Goal: Use online tool/utility: Use online tool/utility

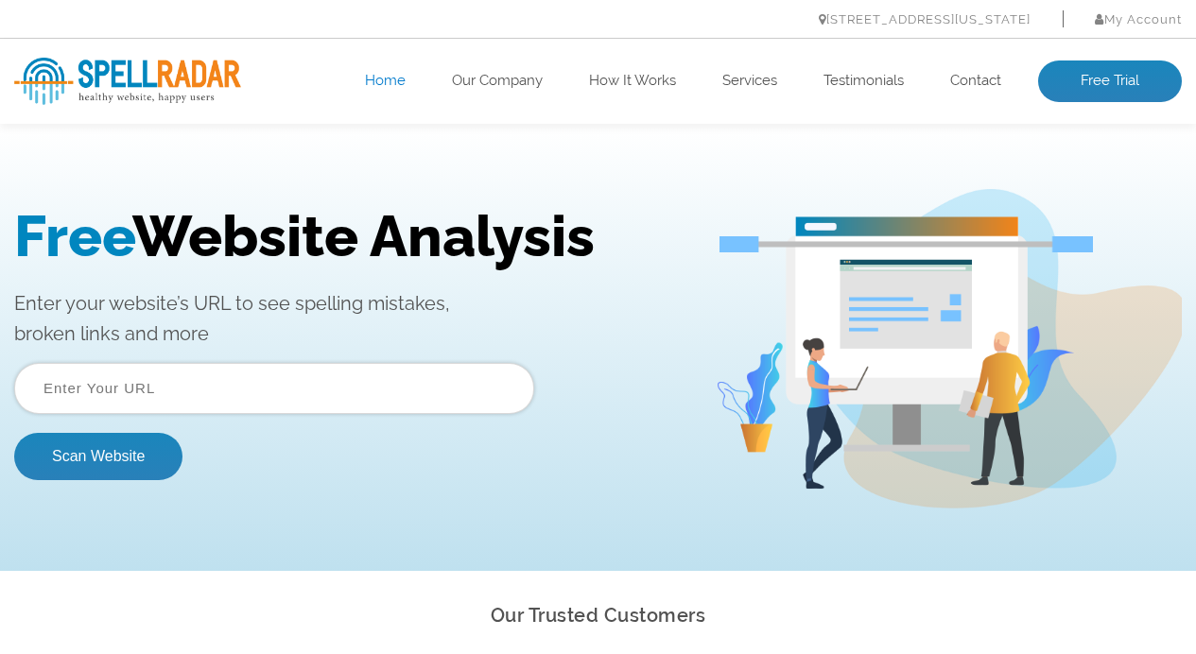
click at [244, 395] on input "text" at bounding box center [274, 388] width 520 height 51
paste input "[URL][DOMAIN_NAME]"
type input "[URL][DOMAIN_NAME]"
click at [14, 433] on button "Scan Website" at bounding box center [98, 456] width 168 height 47
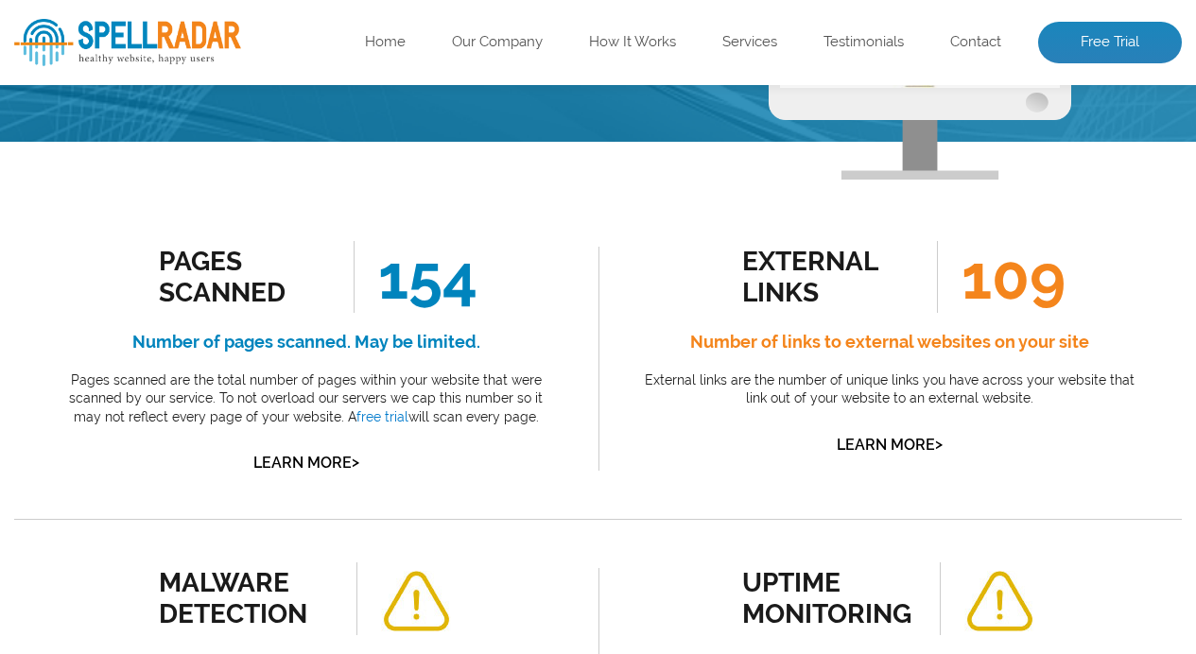
scroll to position [278, 0]
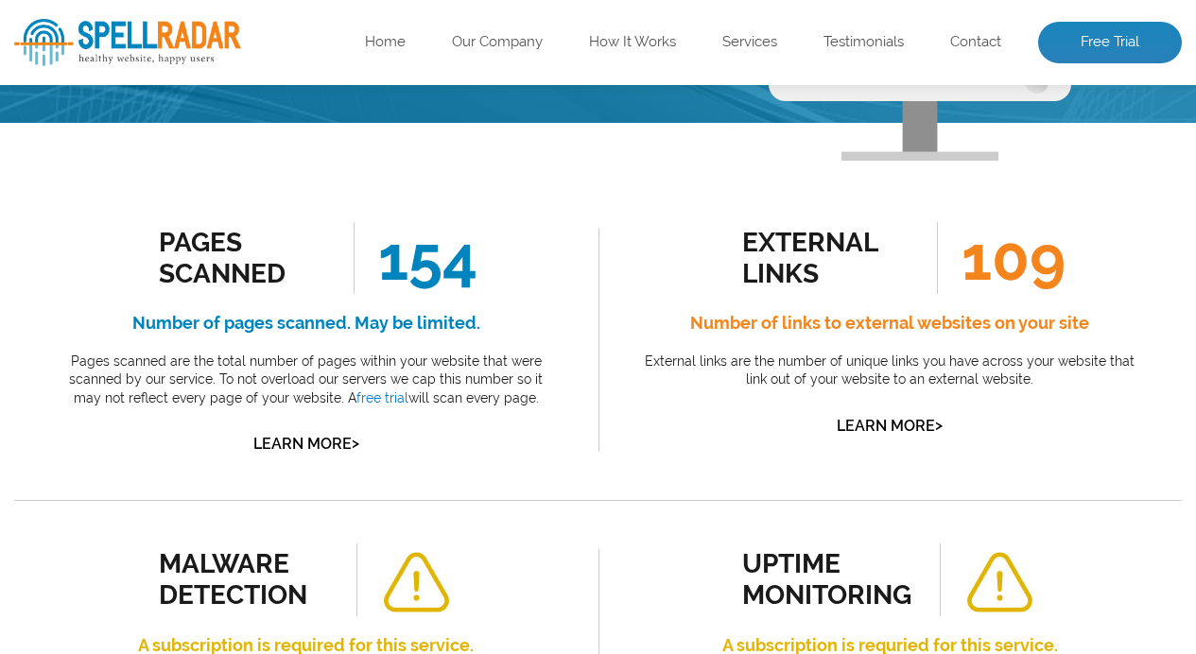
drag, startPoint x: 508, startPoint y: 402, endPoint x: 68, endPoint y: 322, distance: 446.8
click at [68, 322] on div "Pages Scanned 154 Number of pages scanned. May be limited. Pages scanned are th…" at bounding box center [306, 339] width 499 height 235
copy div "Number of pages scanned. May be limited. Pages scanned are the total number of …"
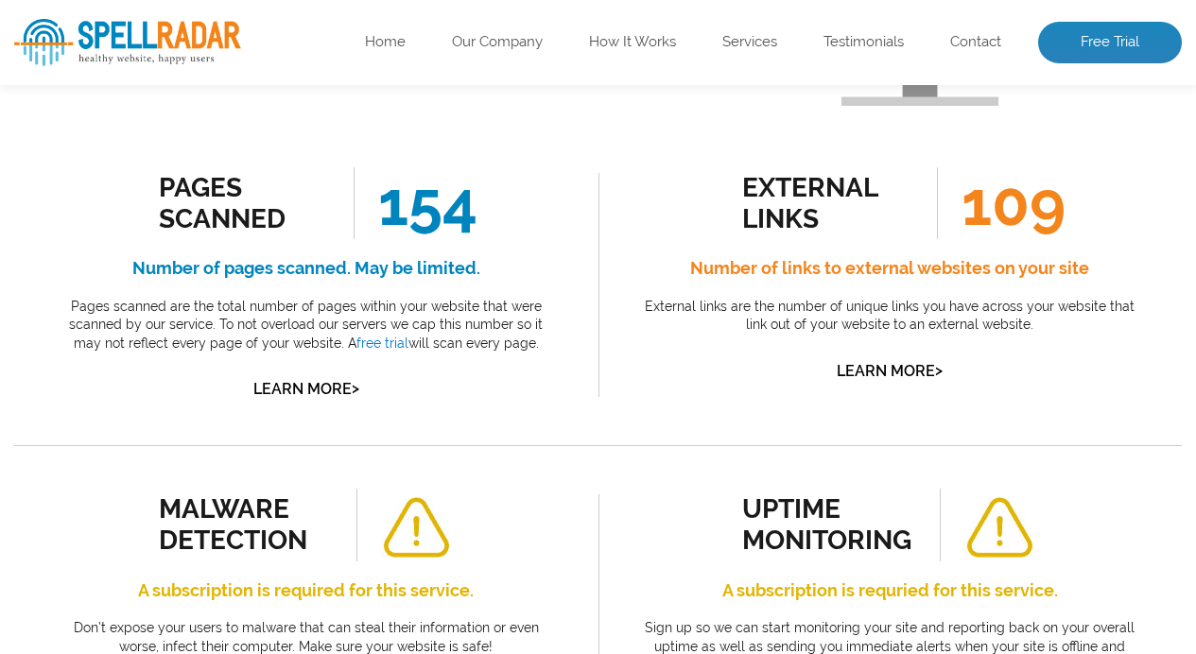
scroll to position [329, 0]
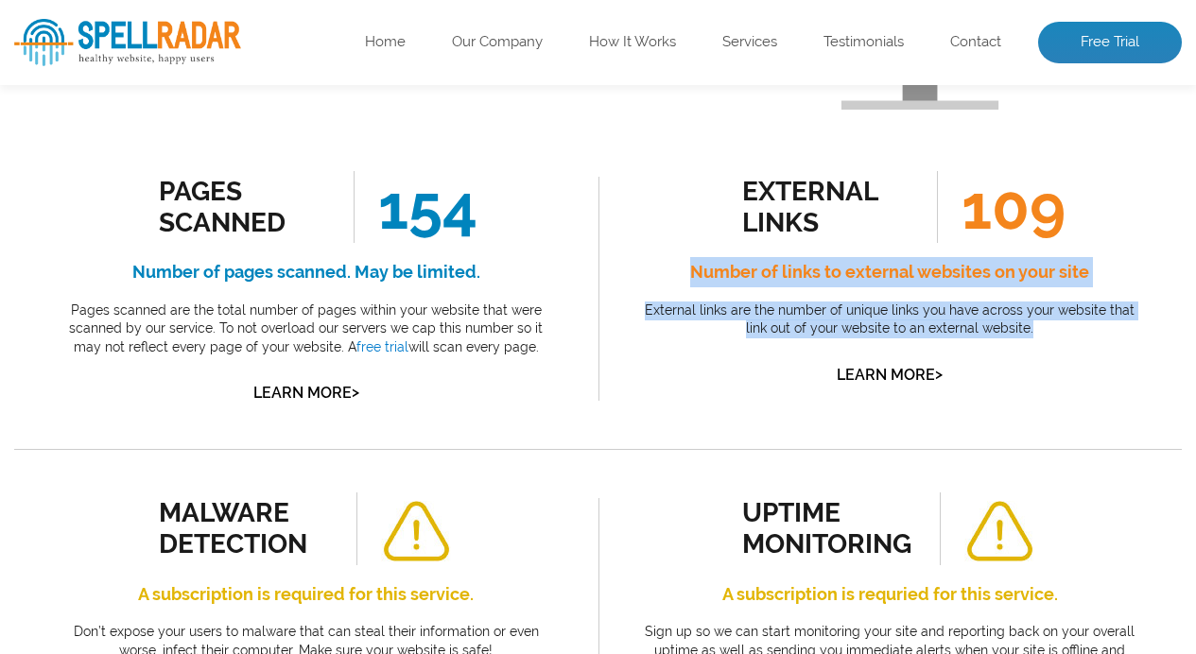
drag, startPoint x: 1045, startPoint y: 328, endPoint x: 641, endPoint y: 280, distance: 406.6
click at [641, 280] on div "external links 109 Number of links to external websites on your site External l…" at bounding box center [890, 279] width 499 height 217
copy div "Number of links to external websites on your site External links are the number…"
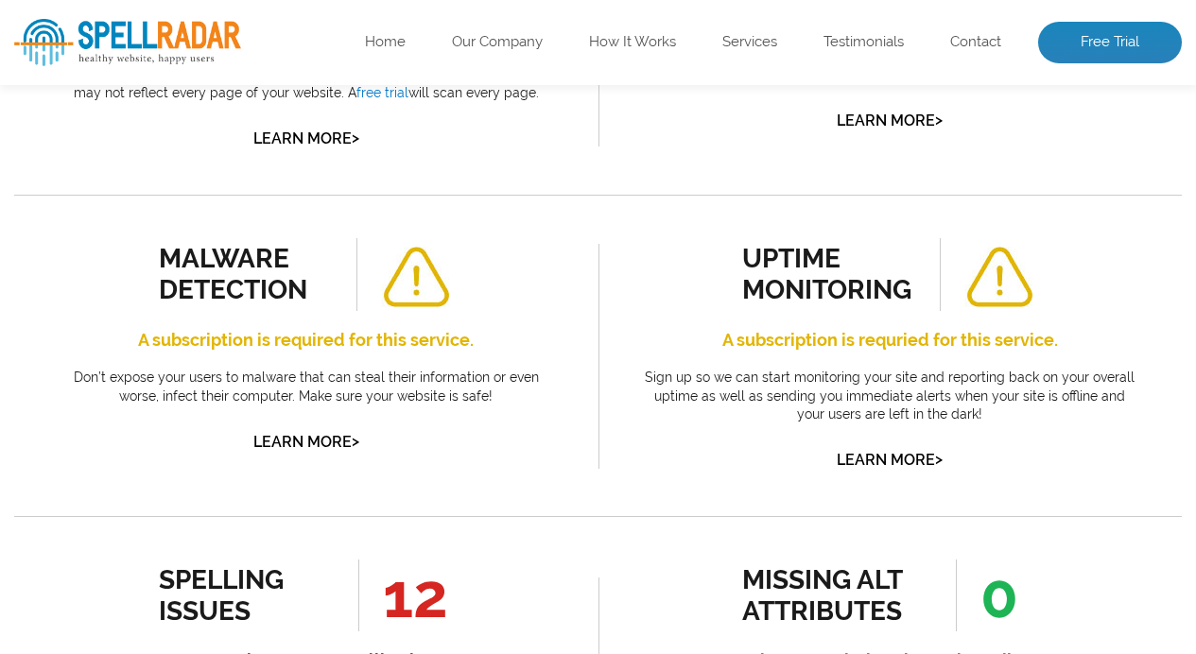
scroll to position [591, 0]
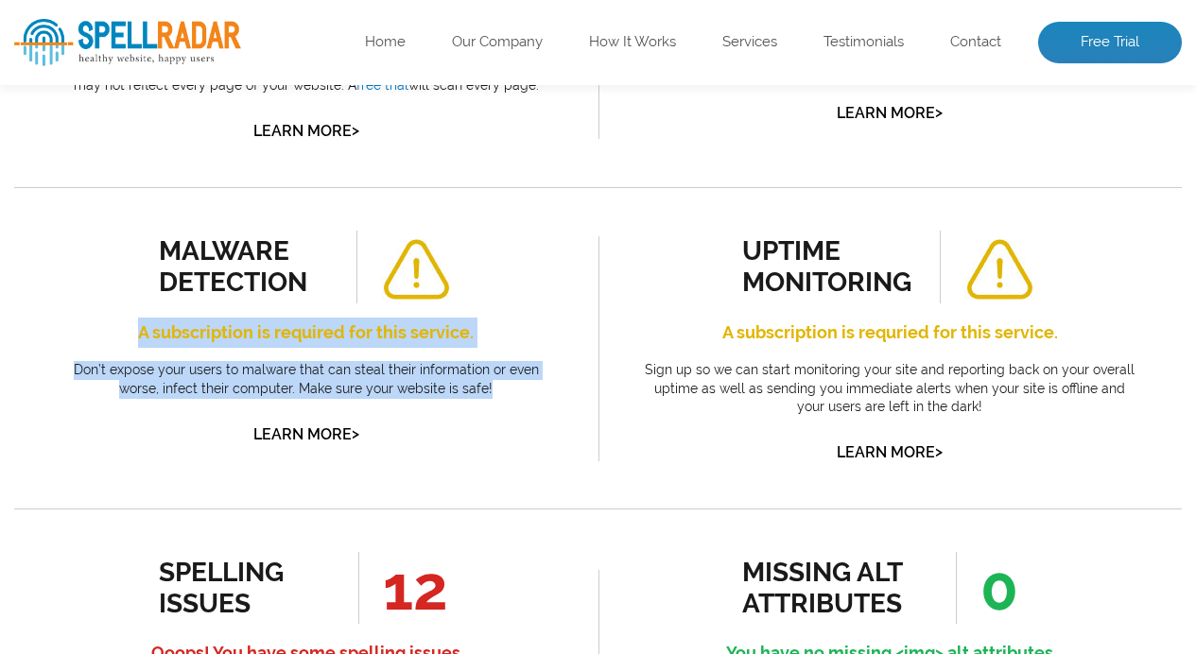
drag, startPoint x: 499, startPoint y: 385, endPoint x: 100, endPoint y: 325, distance: 403.4
click at [100, 325] on div "malware detection A subscription is required for this service. Don’t expose you…" at bounding box center [306, 339] width 499 height 217
copy div "A subscription is required for this service. Don’t expose your users to malware…"
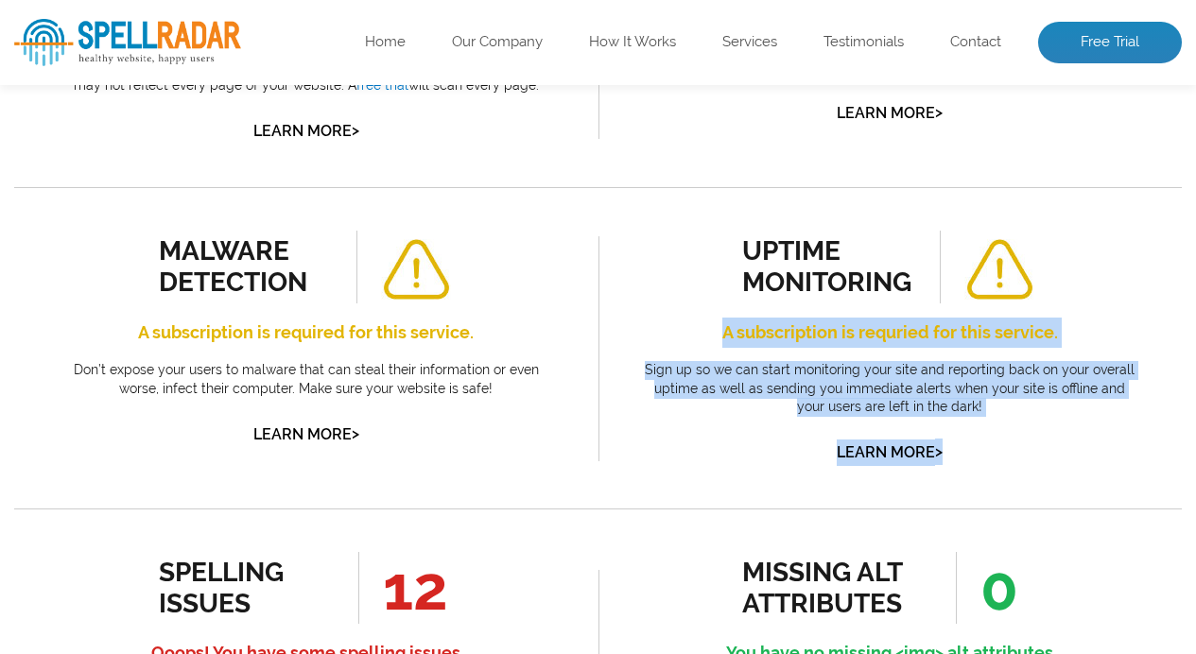
drag, startPoint x: 970, startPoint y: 463, endPoint x: 727, endPoint y: 321, distance: 281.3
click at [727, 321] on div "uptime monitoring A subscription is requried for this service. Sign up so we ca…" at bounding box center [890, 348] width 499 height 235
copy div "A subscription is requried for this service. Sign up so we can start monitoring…"
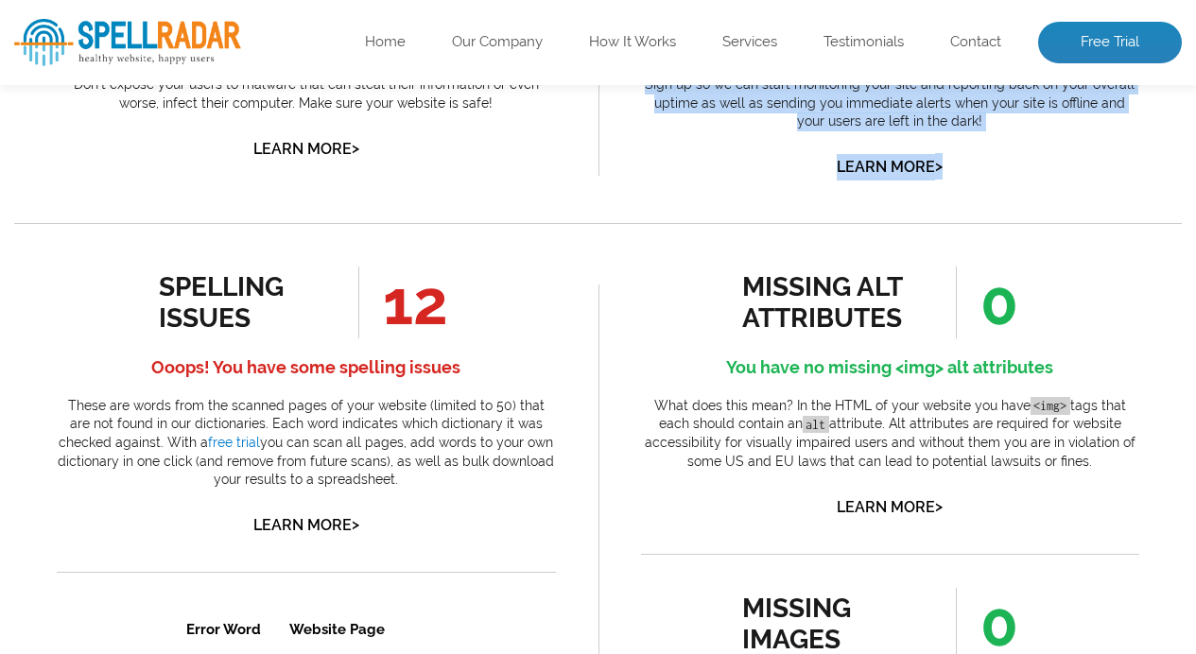
scroll to position [877, 0]
drag, startPoint x: 375, startPoint y: 475, endPoint x: 57, endPoint y: 382, distance: 331.8
click at [57, 382] on div "spelling issues 12 Ooops! You have some spelling issues These are words from th…" at bounding box center [306, 402] width 499 height 272
copy p "These are words from the scanned pages of your website (limited to 50) that are…"
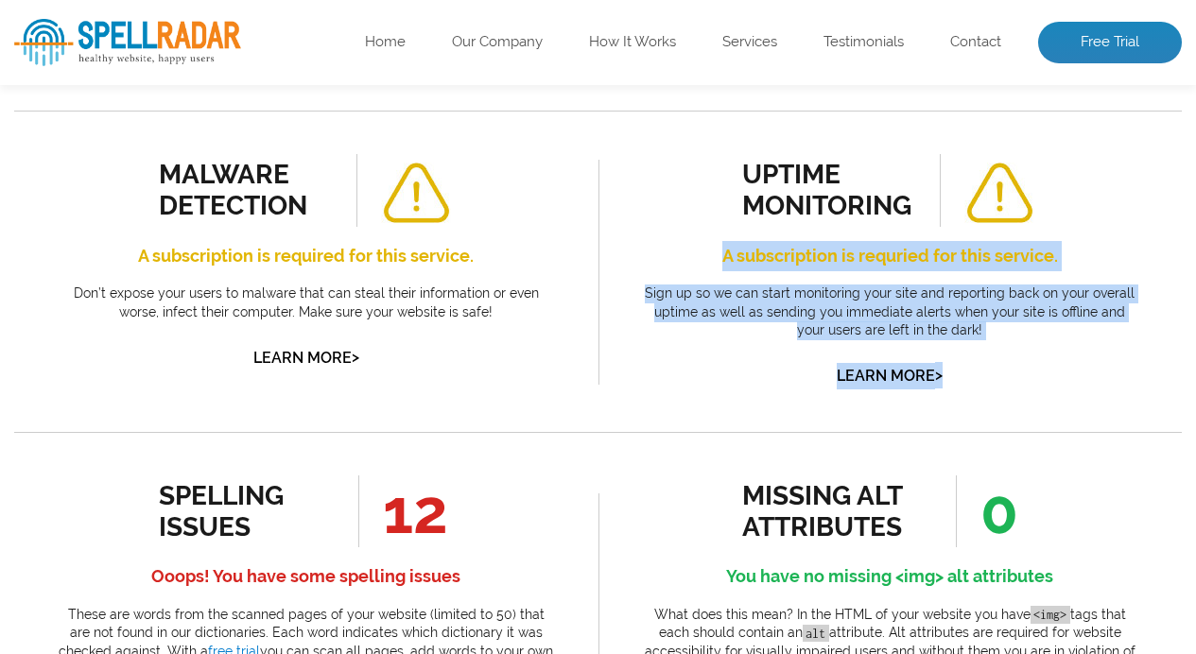
scroll to position [664, 0]
